Goal: Use online tool/utility: Utilize a website feature to perform a specific function

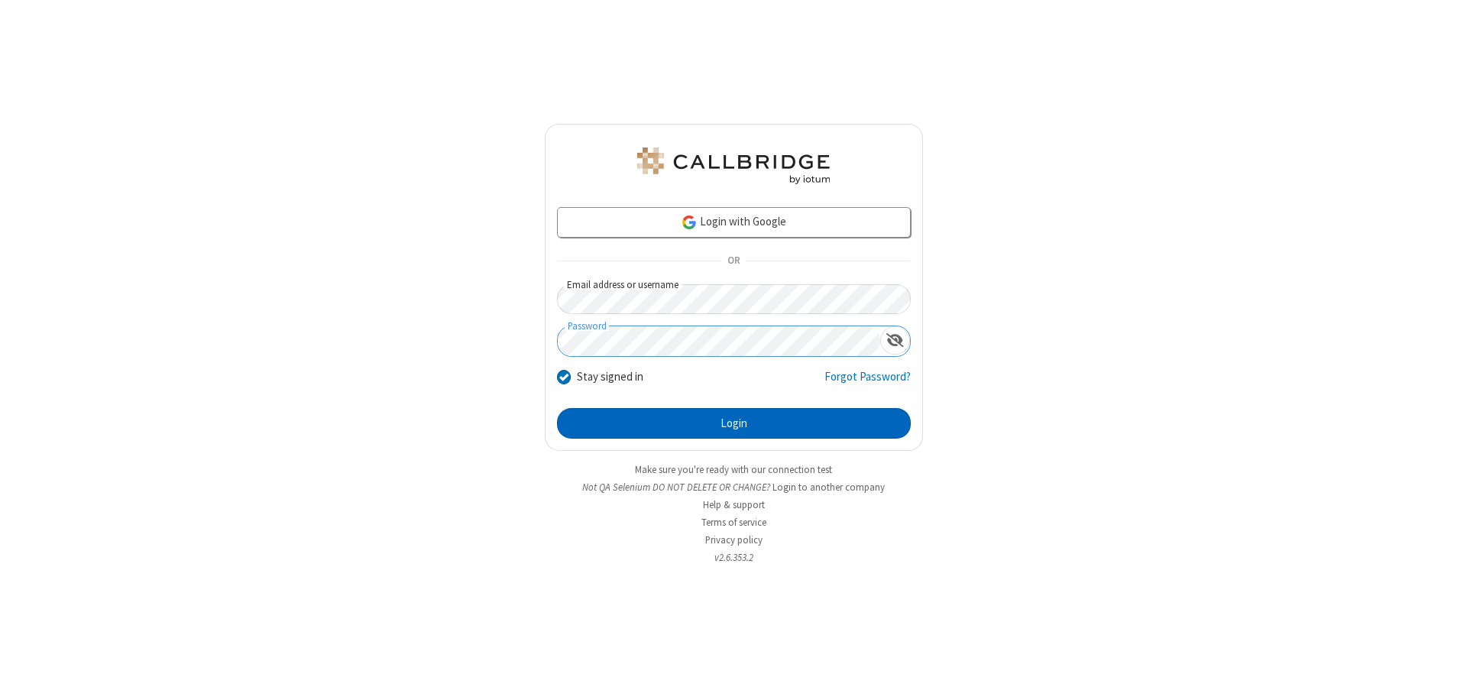
click at [733, 423] on button "Login" at bounding box center [734, 423] width 354 height 31
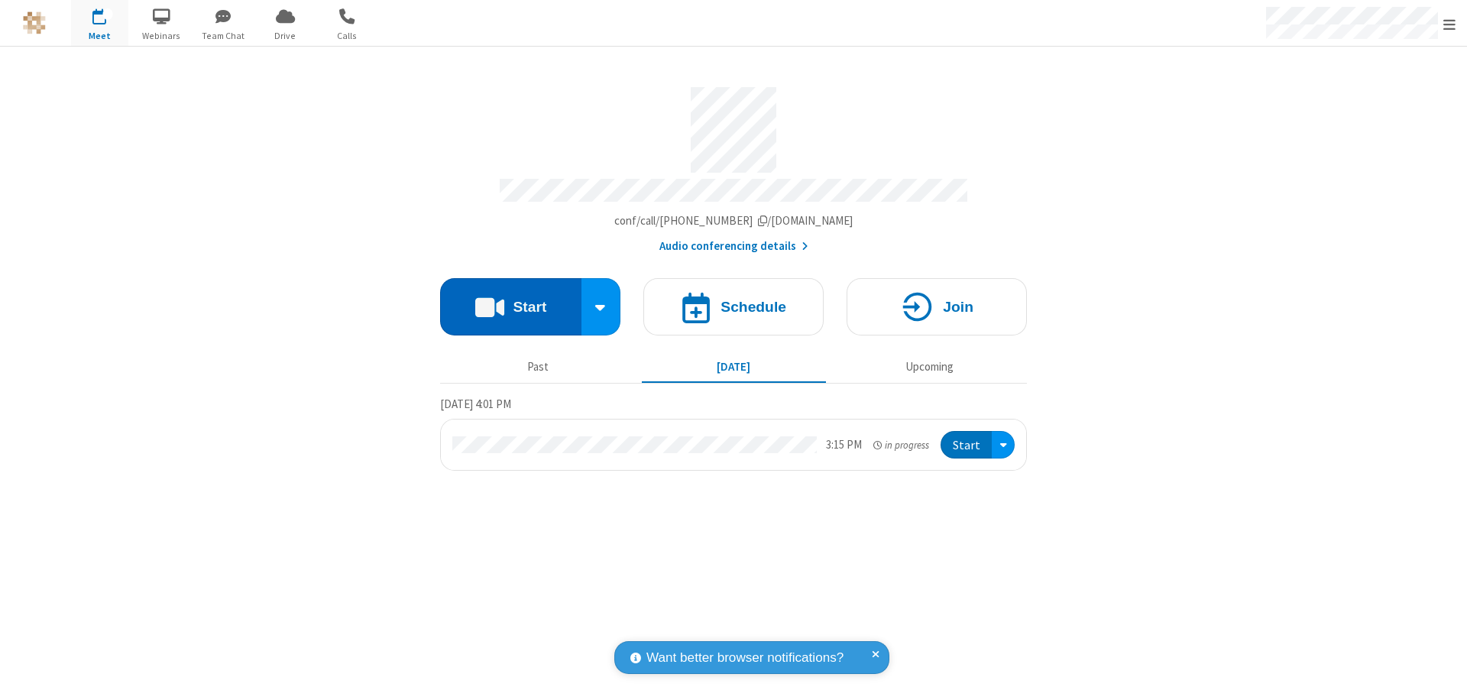
click at [510, 299] on button "Start" at bounding box center [510, 306] width 141 height 57
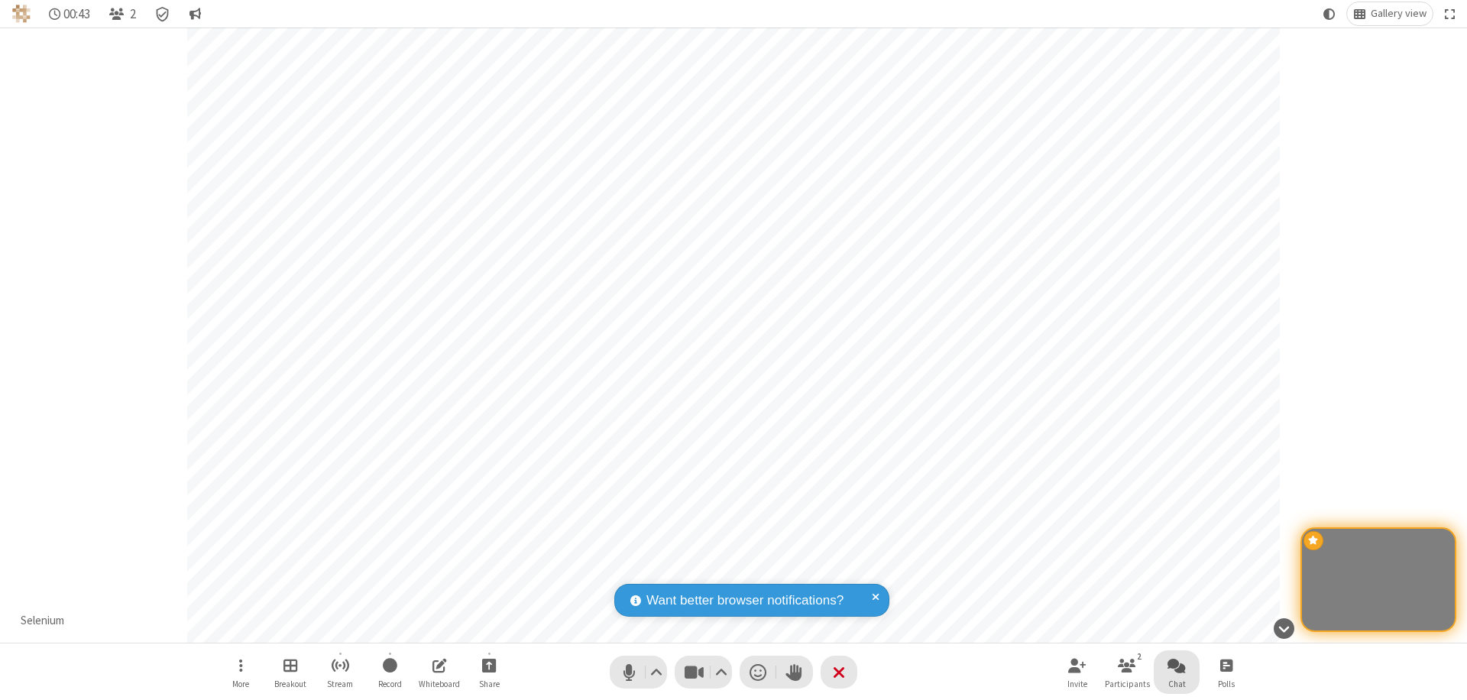
click at [1176, 665] on span "Open chat" at bounding box center [1176, 664] width 18 height 19
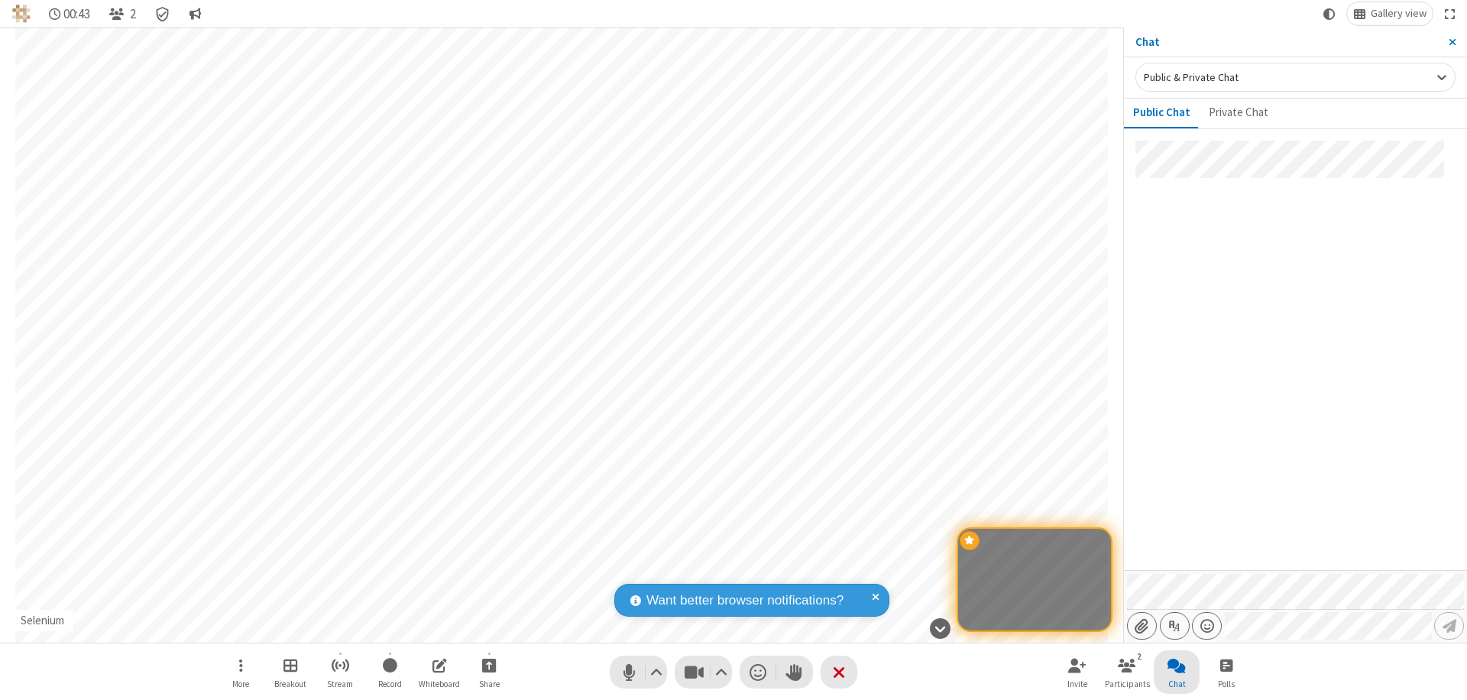
type input "C:\fakepath\doc_test.docx"
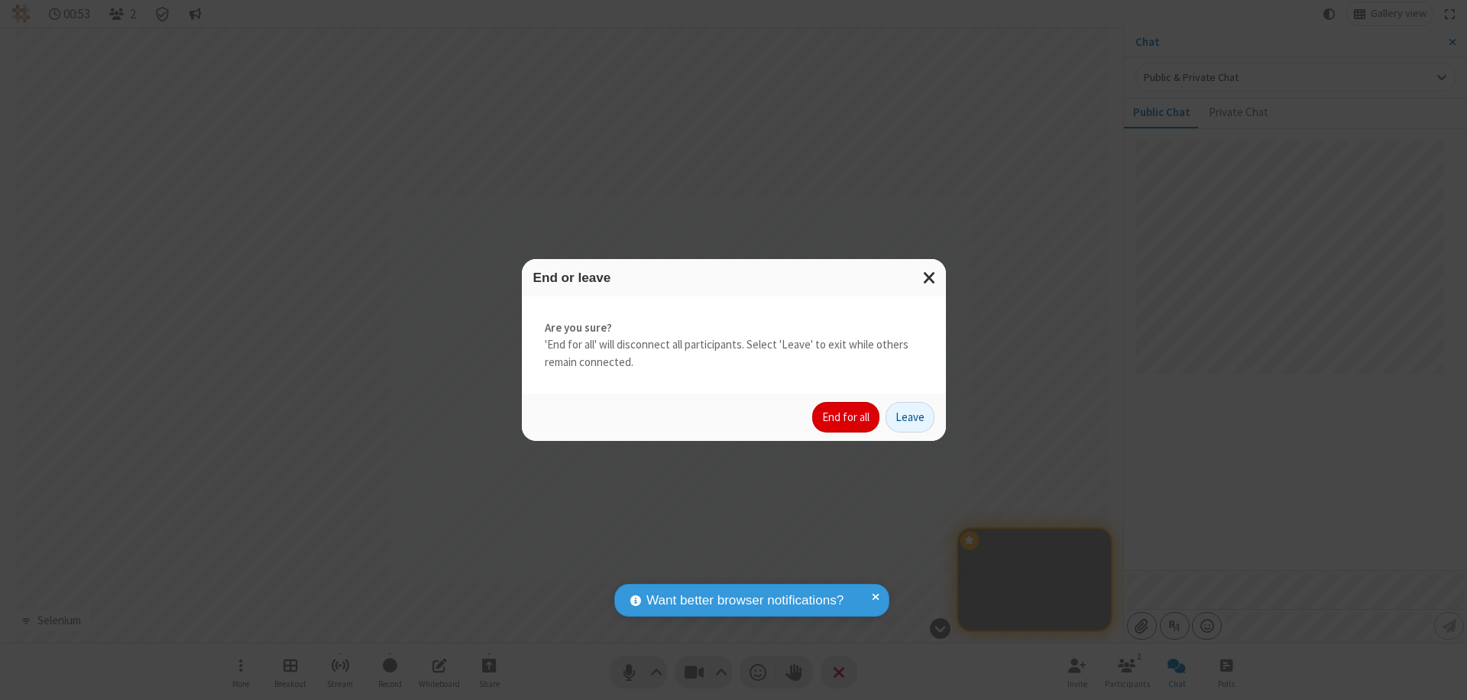
click at [846, 417] on button "End for all" at bounding box center [845, 417] width 67 height 31
